Goal: Task Accomplishment & Management: Complete application form

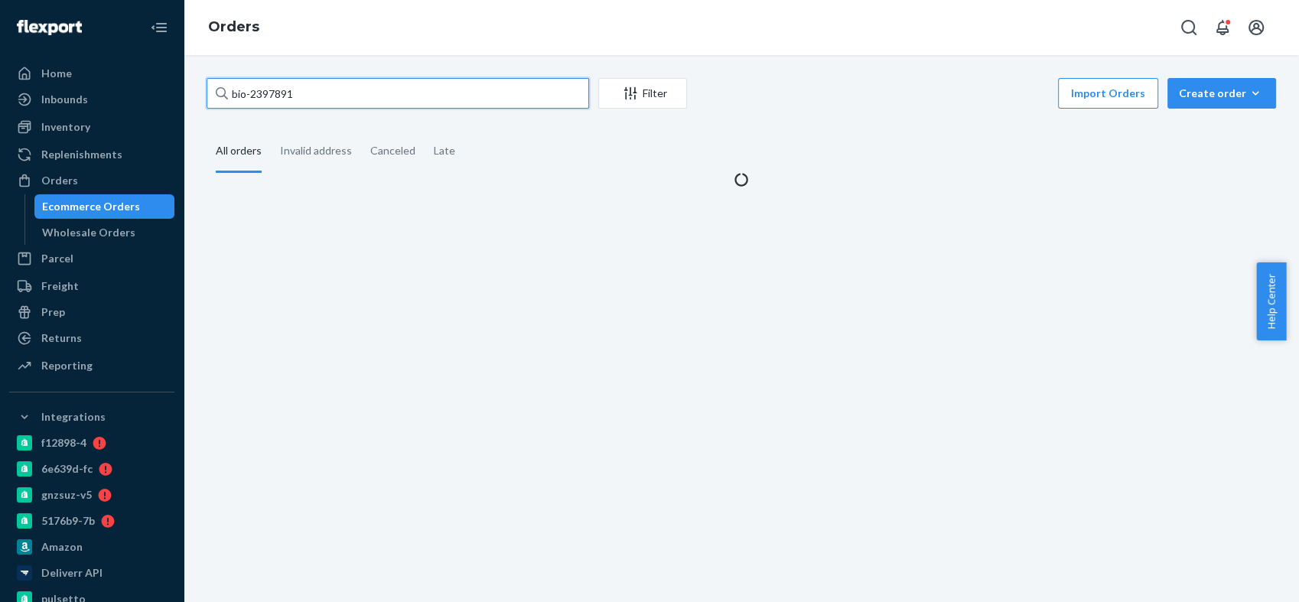
click at [278, 94] on input "bio-2397891" at bounding box center [398, 93] width 383 height 31
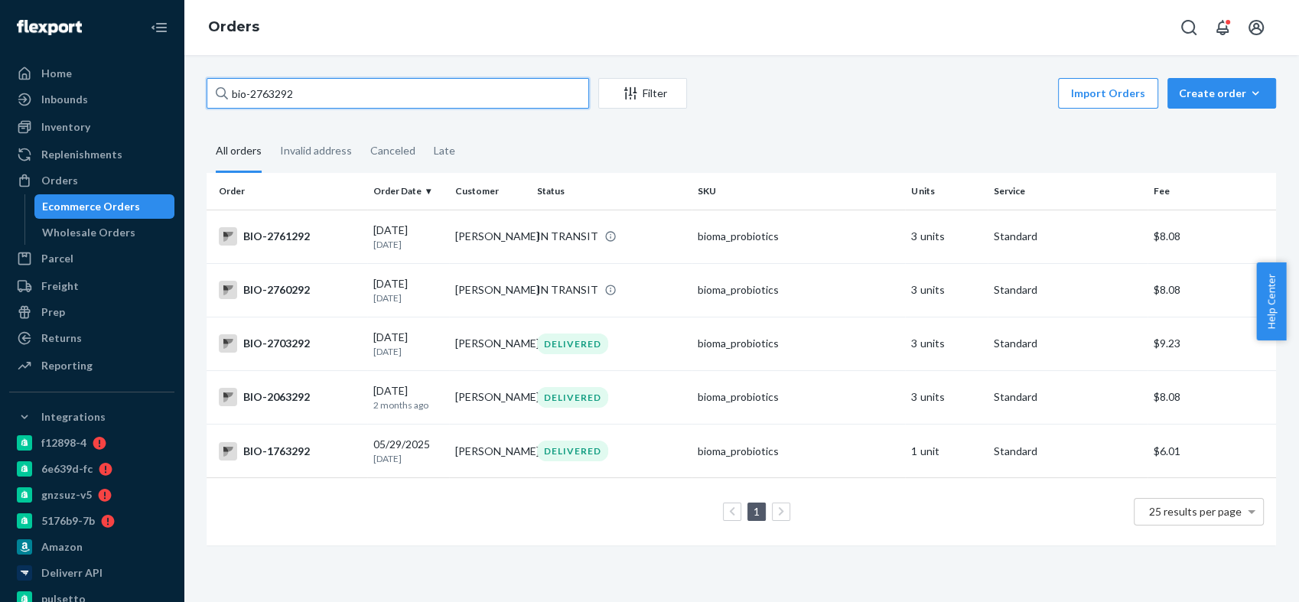
click at [269, 96] on input "bio-2763292" at bounding box center [398, 93] width 383 height 31
paste input "579548"
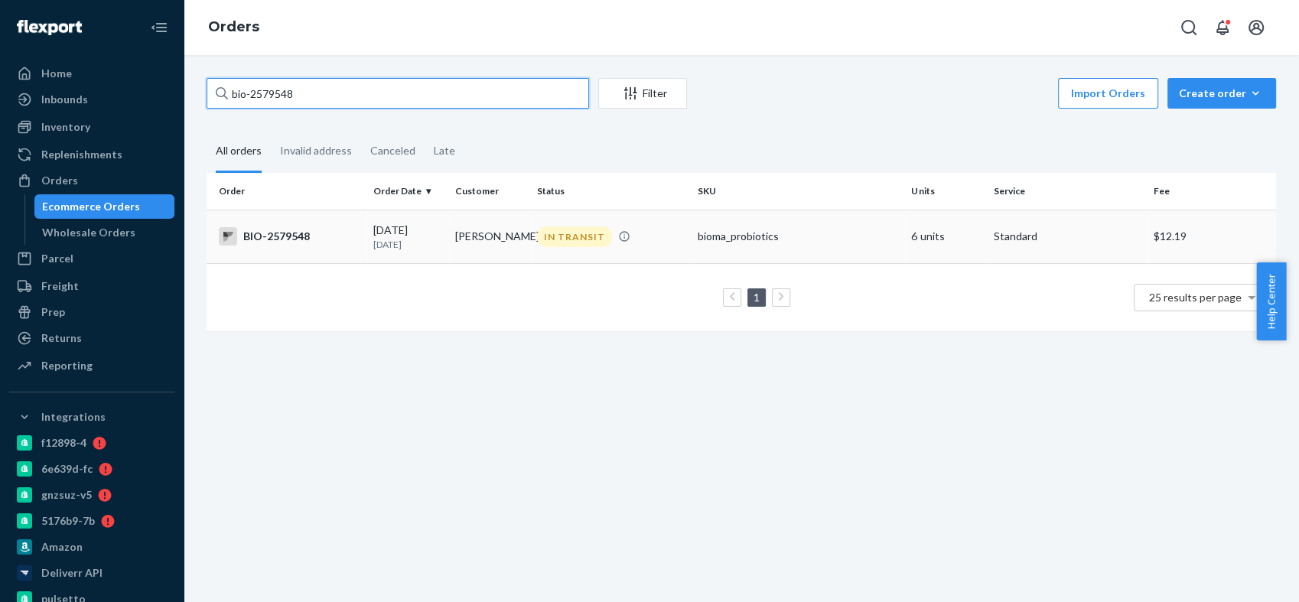
type input "bio-2579548"
click at [292, 235] on div "BIO-2579548" at bounding box center [290, 236] width 142 height 18
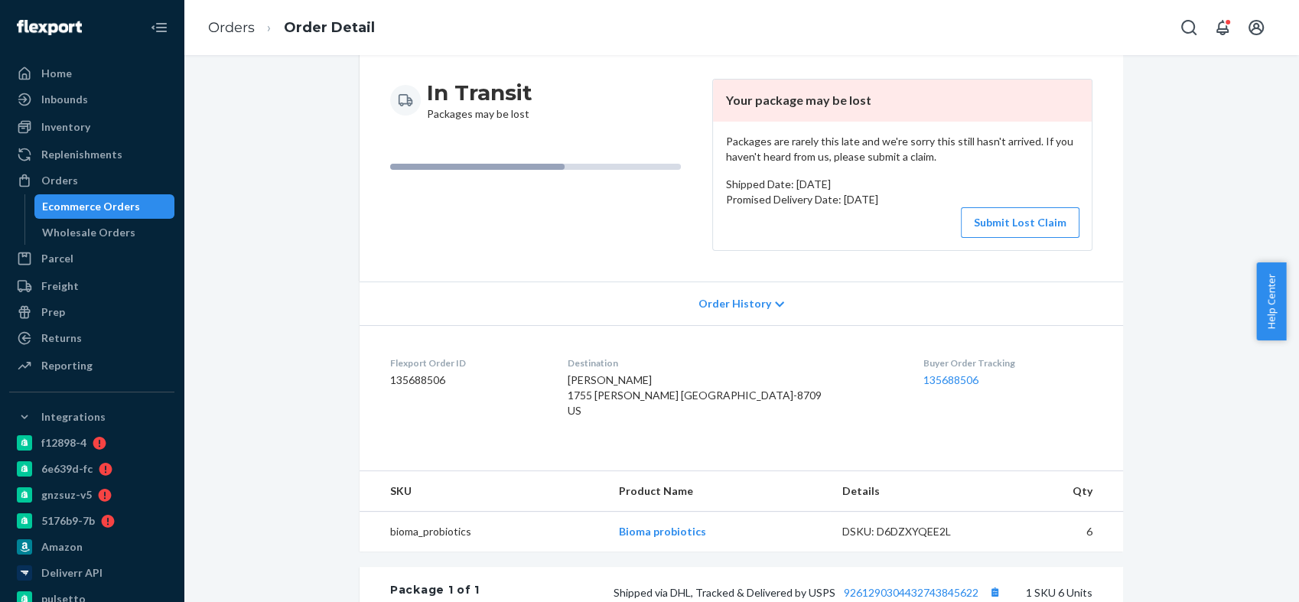
scroll to position [394, 0]
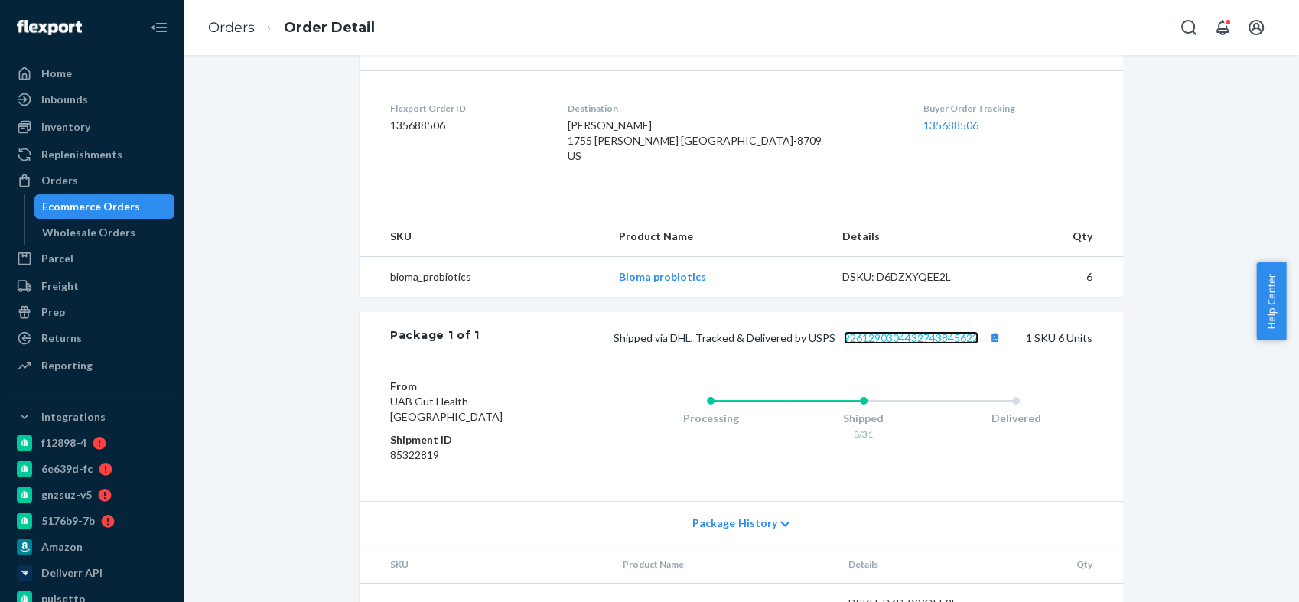
click at [880, 344] on link "9261290304432743845622" at bounding box center [911, 337] width 135 height 13
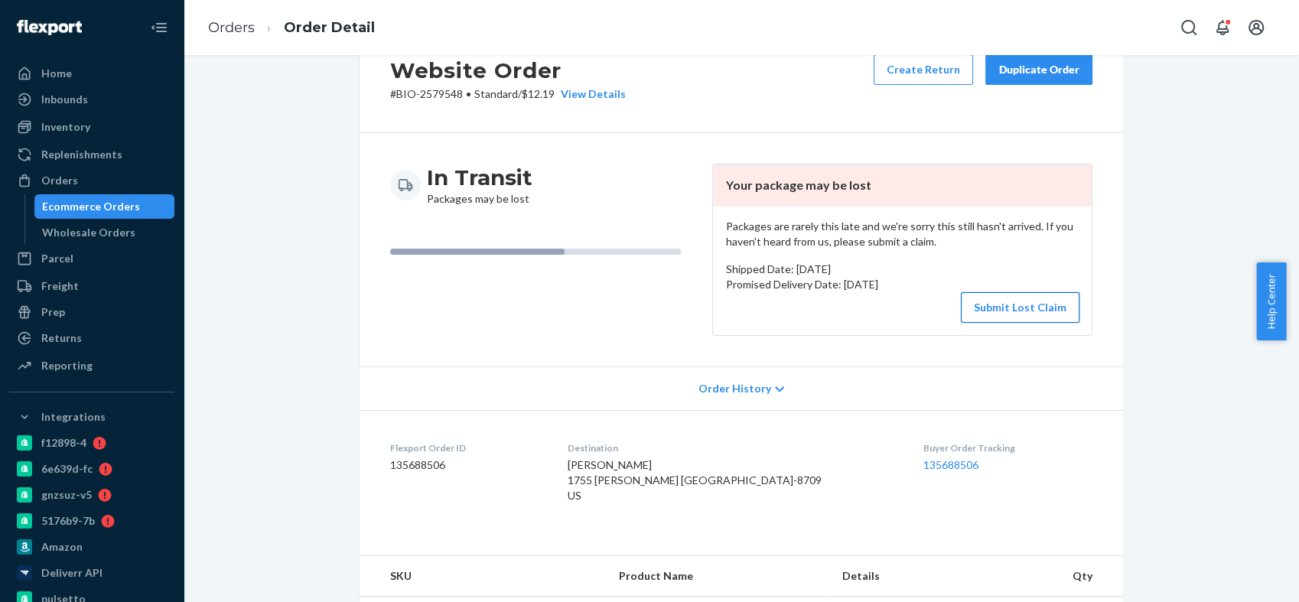
click at [1002, 306] on button "Submit Lost Claim" at bounding box center [1020, 307] width 119 height 31
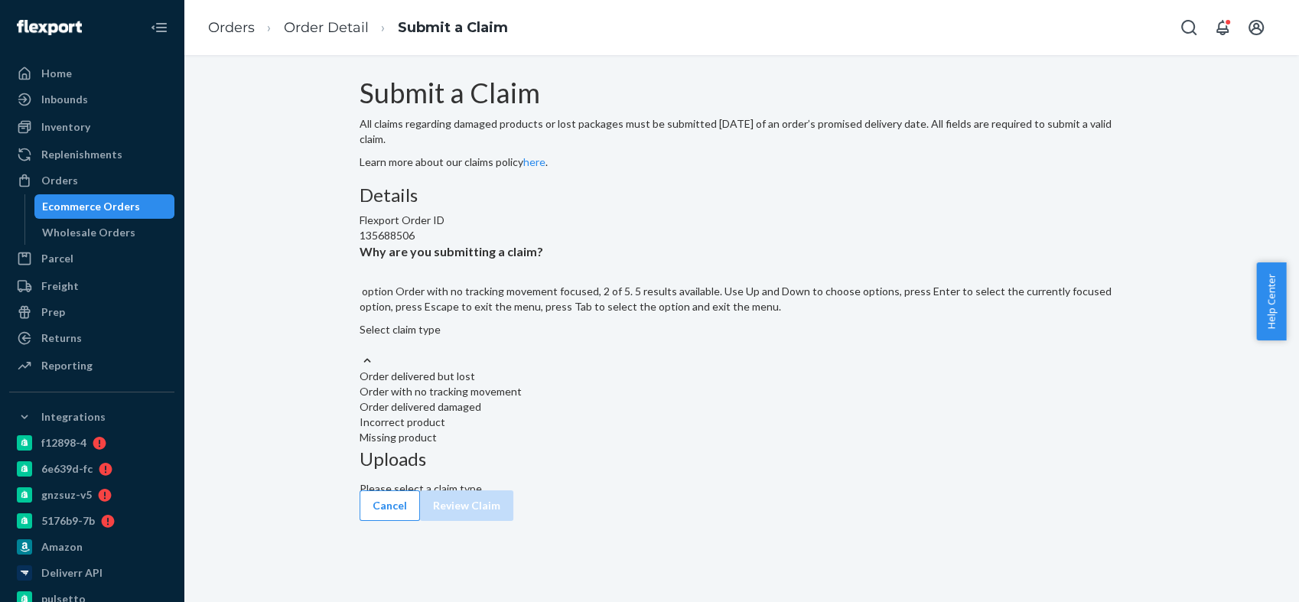
click at [587, 399] on div "Order with no tracking movement" at bounding box center [742, 391] width 764 height 15
click at [361, 353] on input "Why are you submitting a claim? option Order with no tracking movement focused,…" at bounding box center [361, 344] width 2 height 15
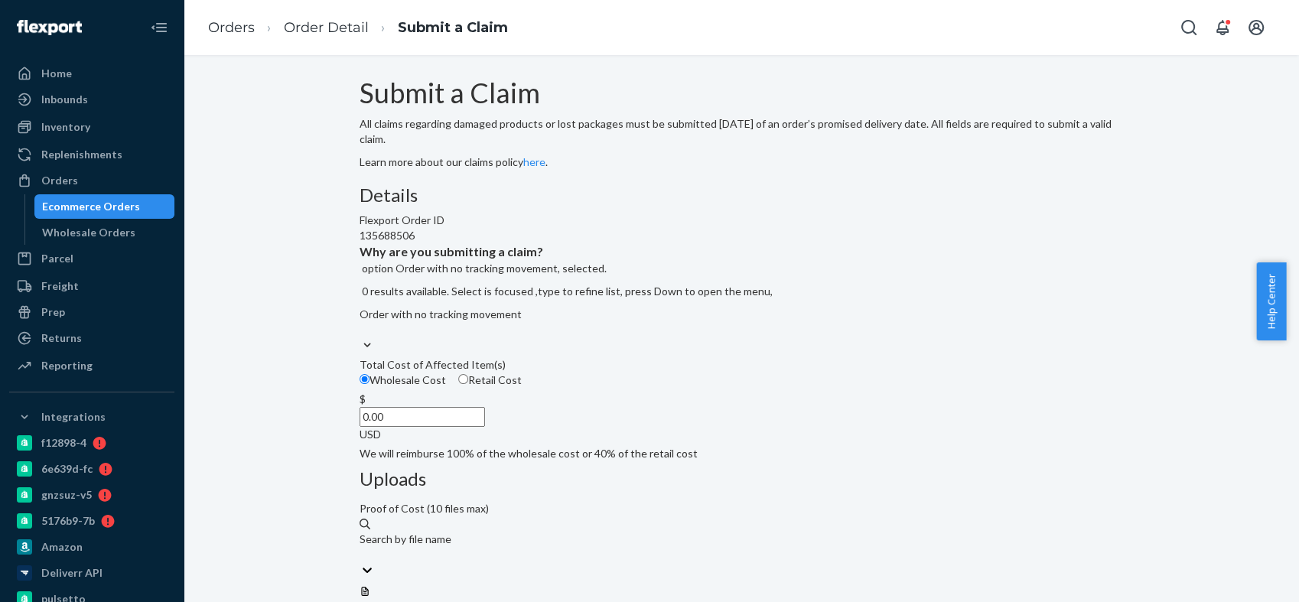
click at [485, 427] on input "0.00" at bounding box center [422, 417] width 125 height 20
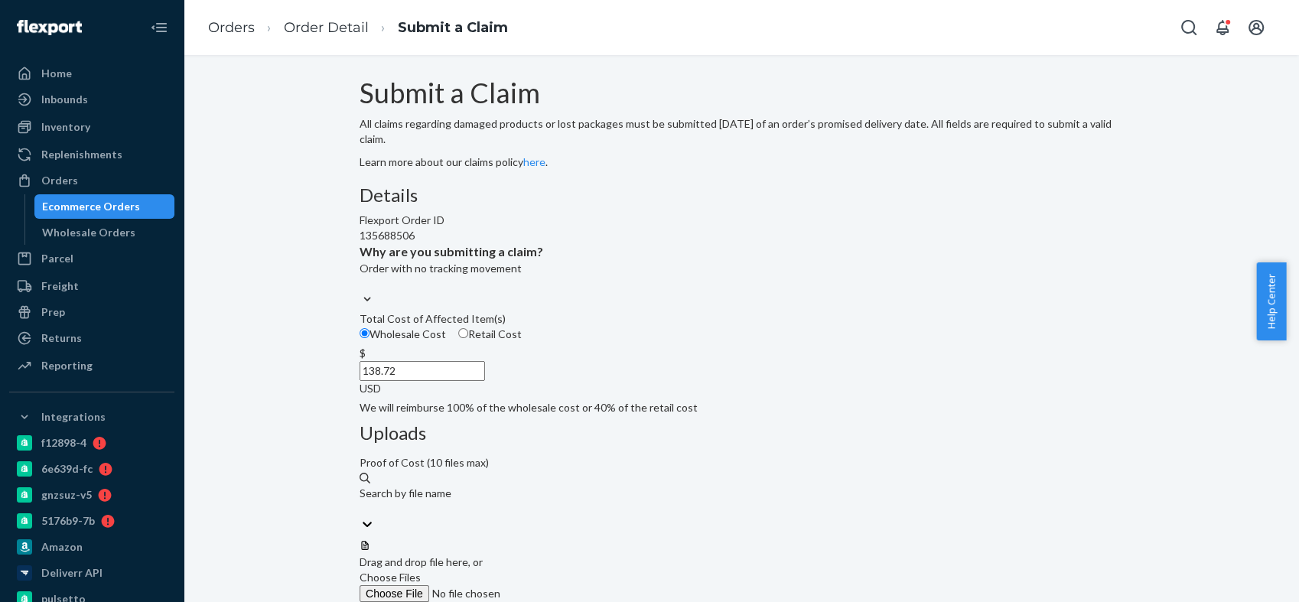
type input "138.72"
click at [421, 571] on span "Choose Files" at bounding box center [390, 577] width 61 height 13
click at [568, 585] on input "Choose Files" at bounding box center [464, 593] width 208 height 17
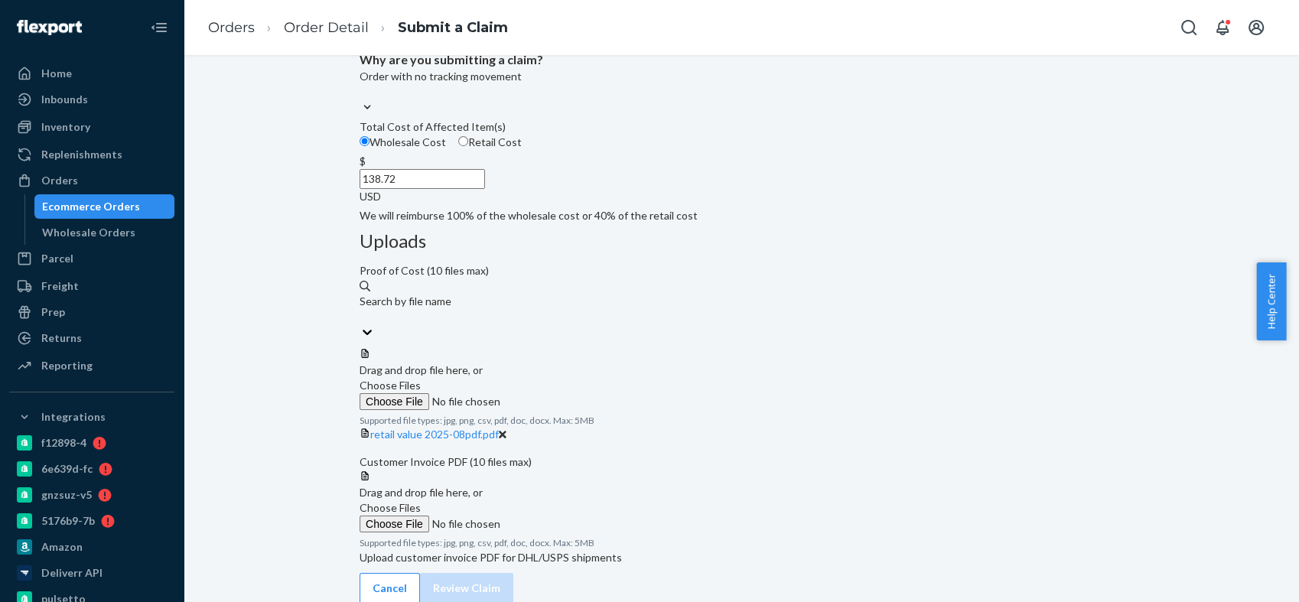
click at [421, 501] on span "Choose Files" at bounding box center [390, 507] width 61 height 13
click at [568, 516] on input "Choose Files" at bounding box center [464, 524] width 208 height 17
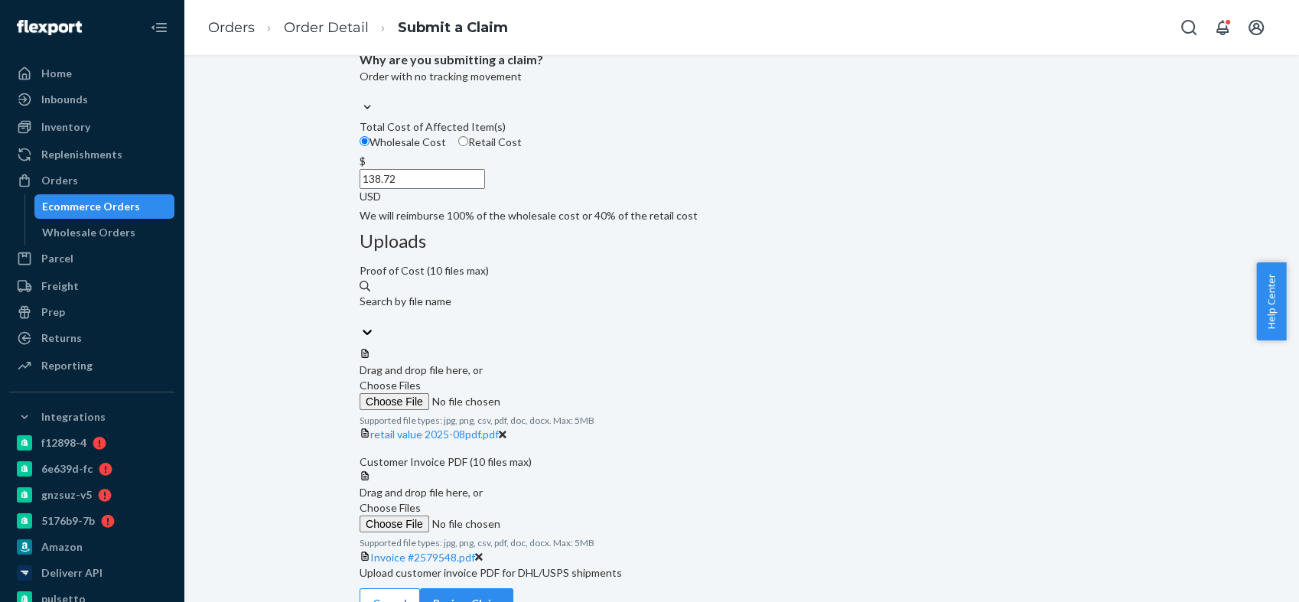
scroll to position [311, 0]
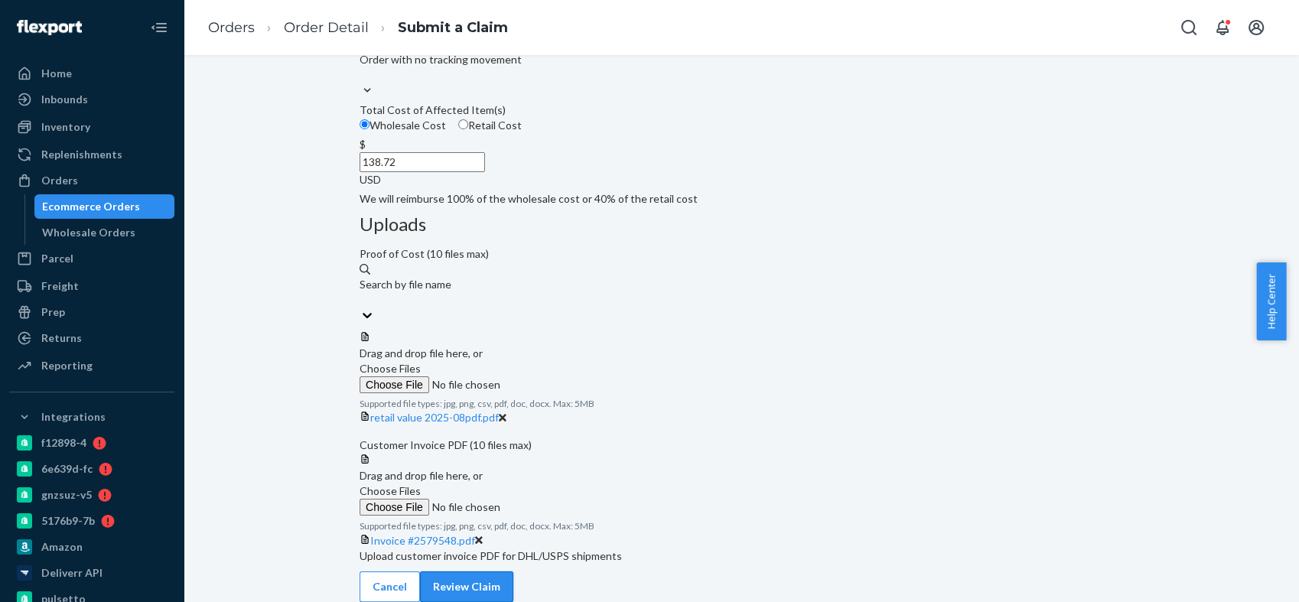
click at [513, 572] on button "Review Claim" at bounding box center [466, 587] width 93 height 31
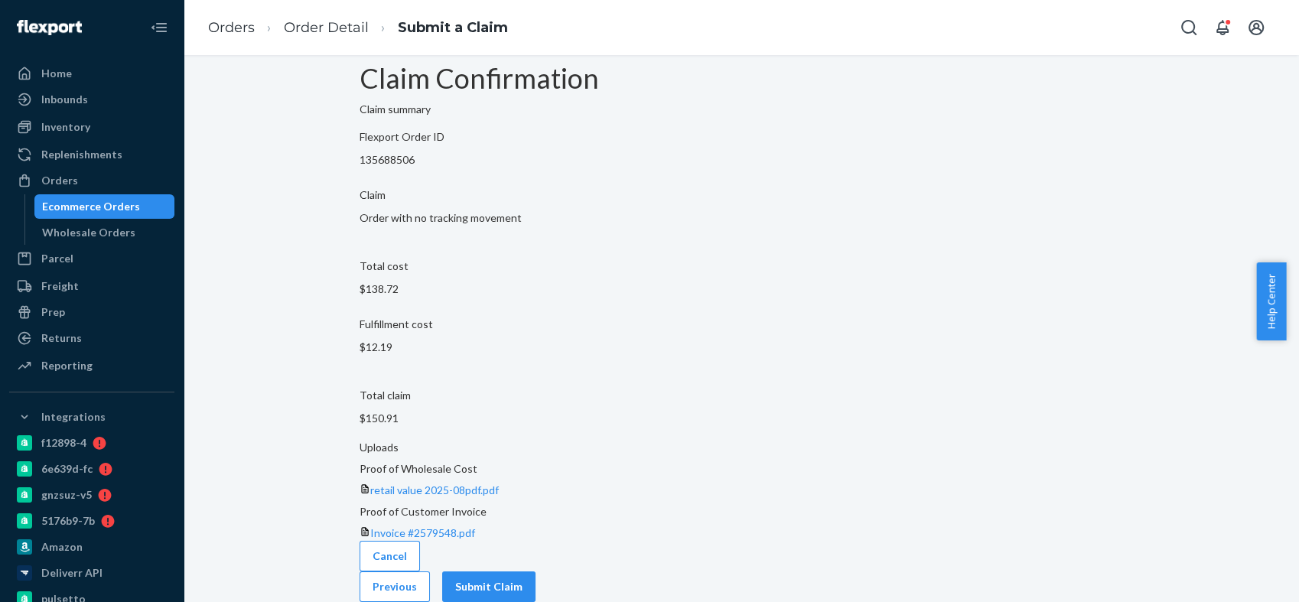
scroll to position [0, 0]
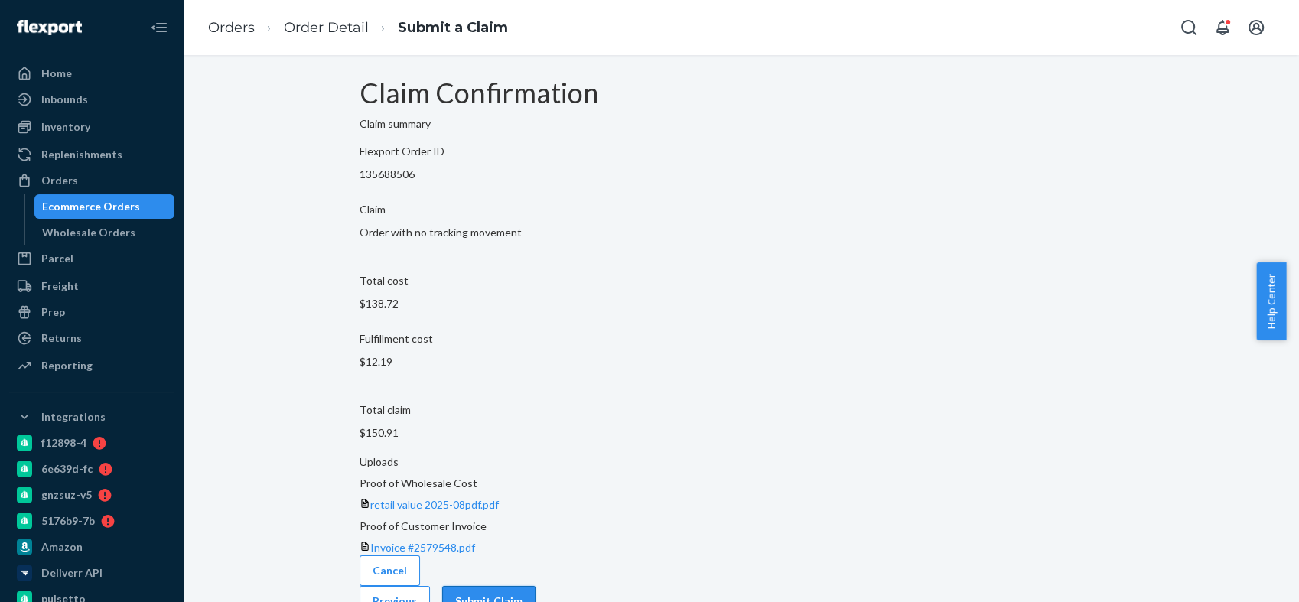
click at [536, 586] on button "Submit Claim" at bounding box center [488, 601] width 93 height 31
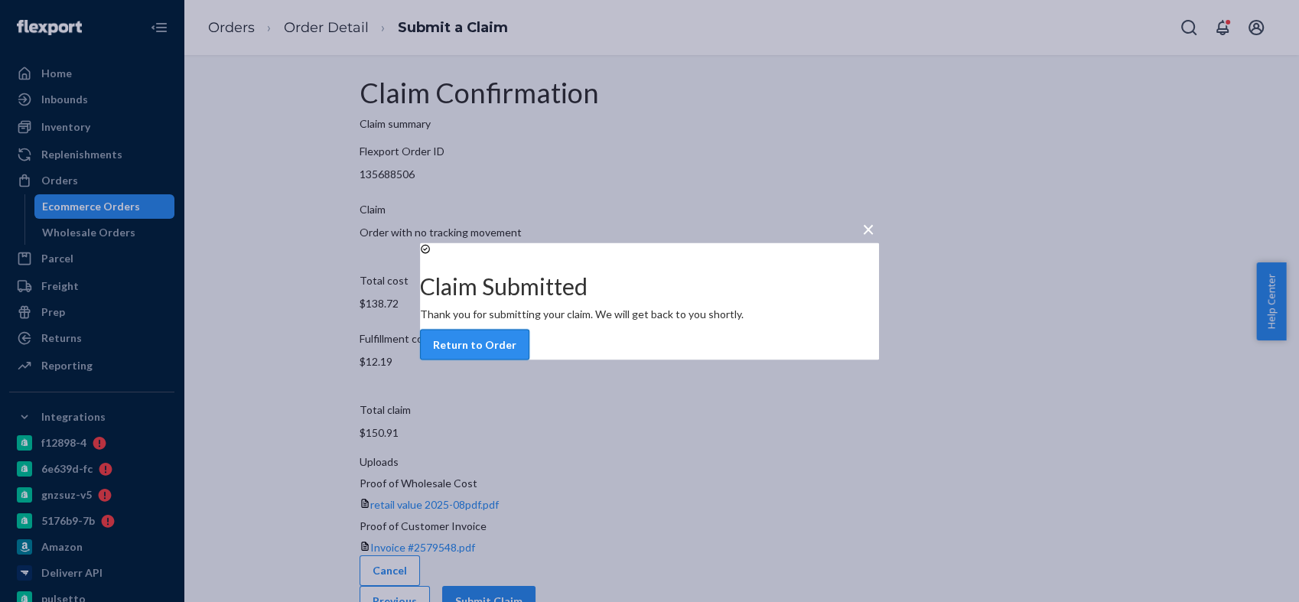
click at [529, 358] on button "Return to Order" at bounding box center [474, 344] width 109 height 31
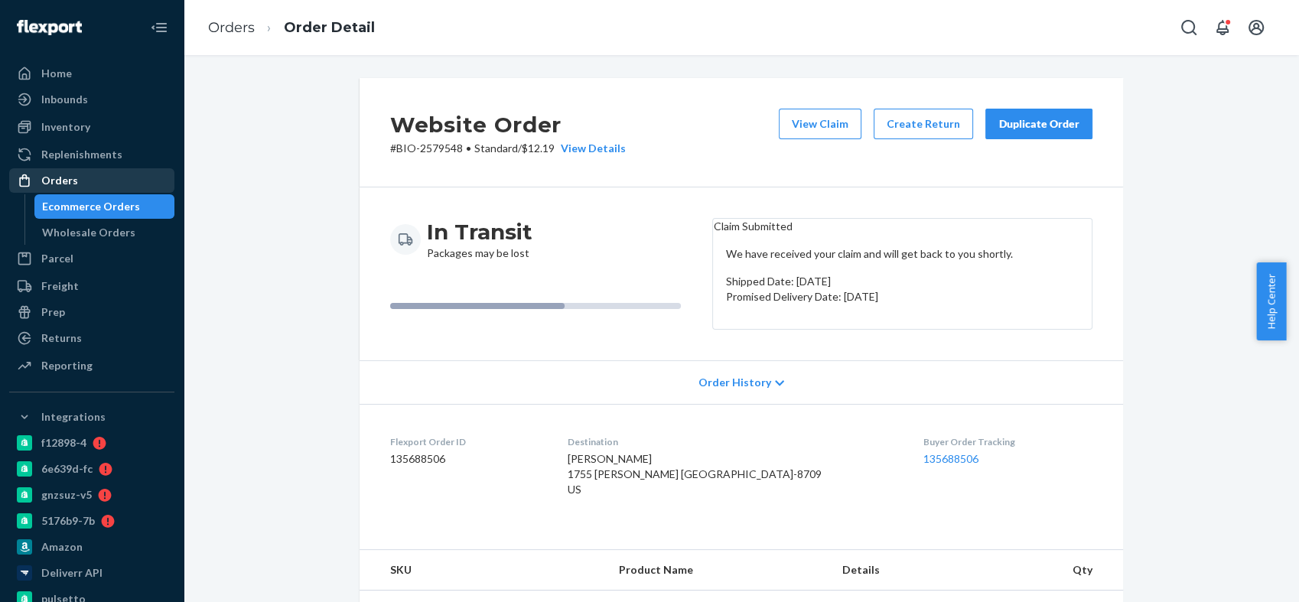
click at [106, 176] on div "Orders" at bounding box center [92, 180] width 162 height 21
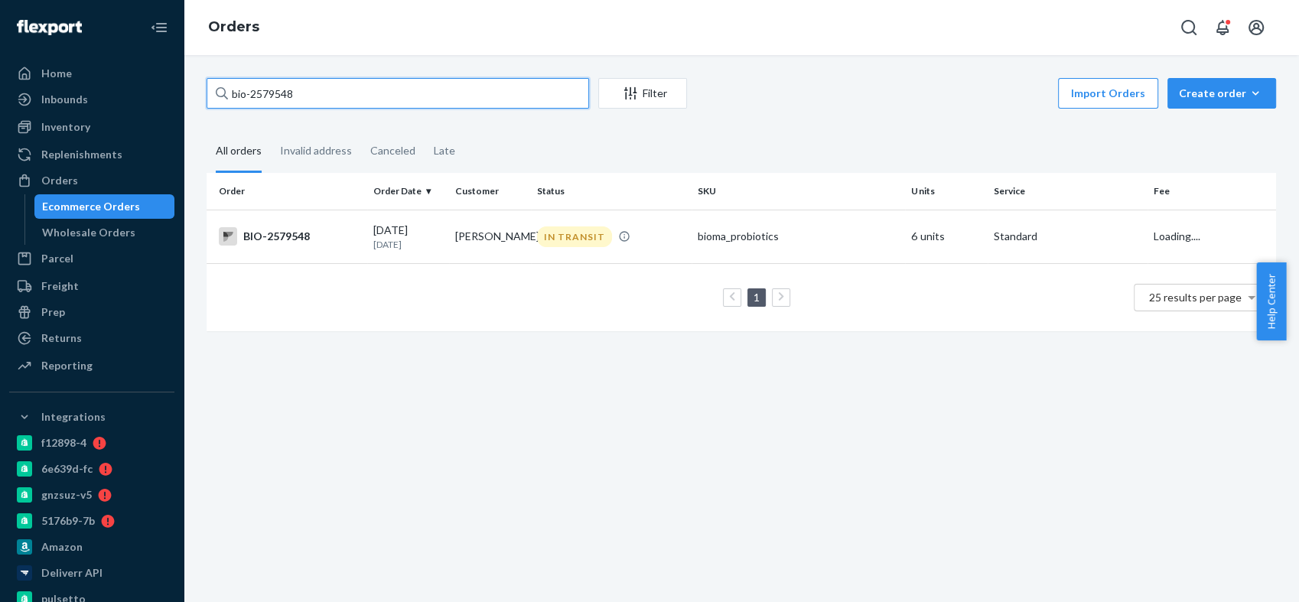
click at [280, 94] on input "bio-2579548" at bounding box center [398, 93] width 383 height 31
paste input "644911"
type input "bio-2644911"
click at [294, 237] on div "BIO-2644911" at bounding box center [290, 236] width 142 height 18
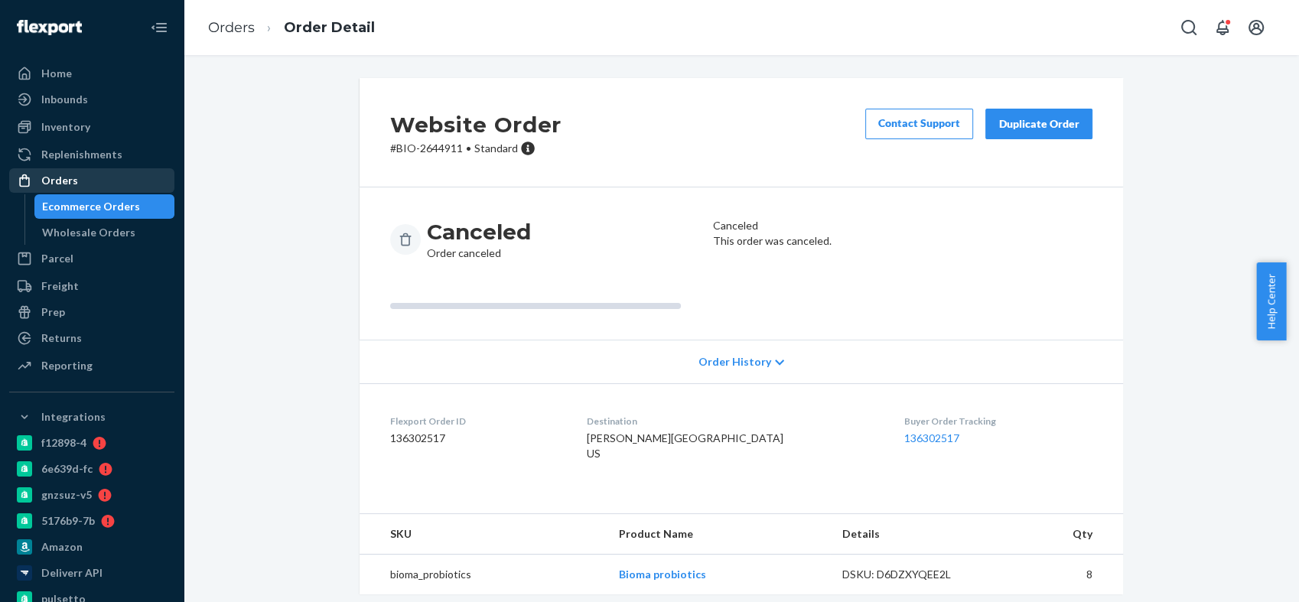
click at [80, 184] on div "Orders" at bounding box center [92, 180] width 162 height 21
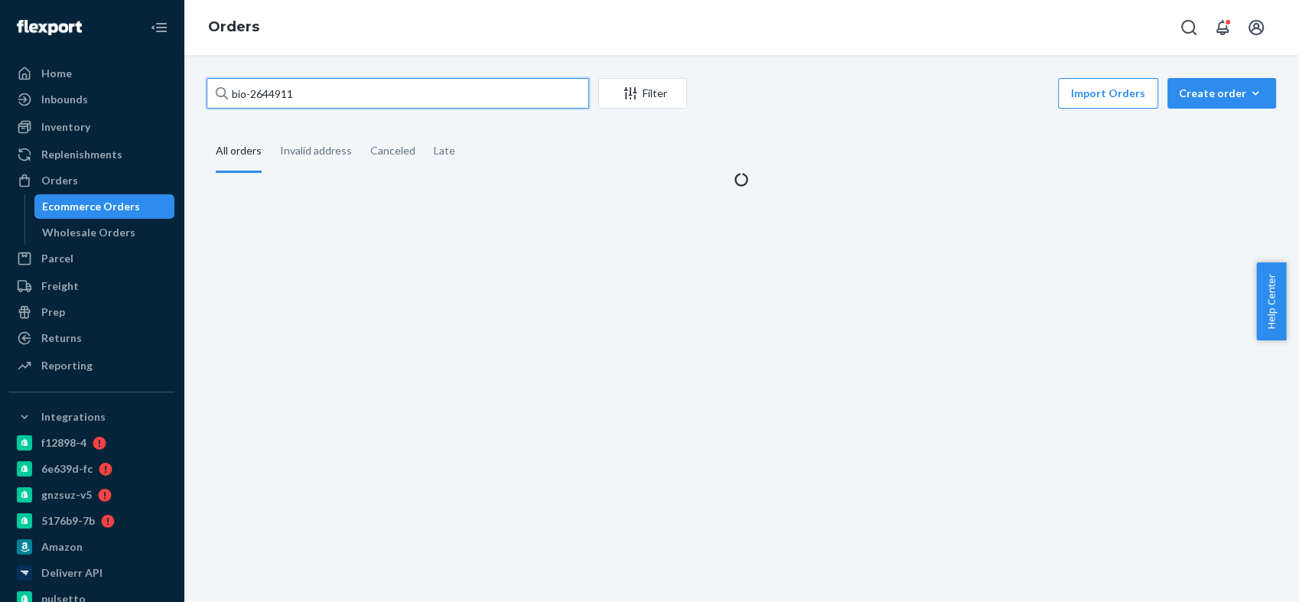
click at [273, 90] on input "bio-2644911" at bounding box center [398, 93] width 383 height 31
paste input "24755"
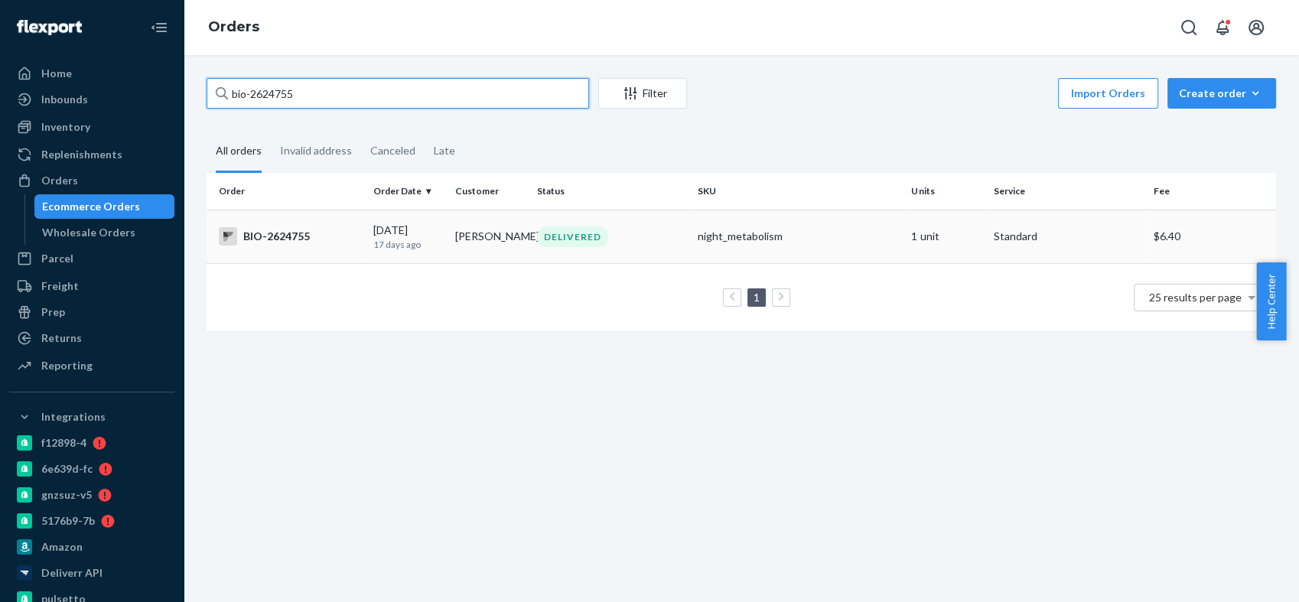
type input "bio-2624755"
click at [272, 226] on td "BIO-2624755" at bounding box center [287, 237] width 161 height 54
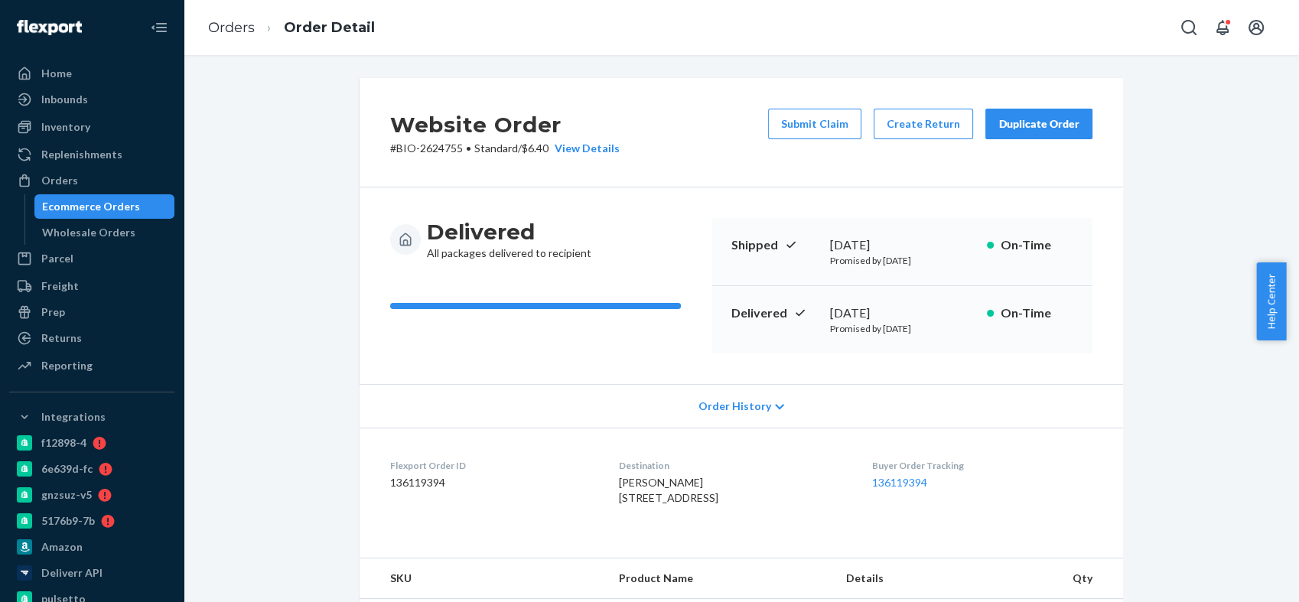
click at [764, 335] on div "Delivered [DATE] Promised by [DATE] On-Time" at bounding box center [902, 319] width 380 height 67
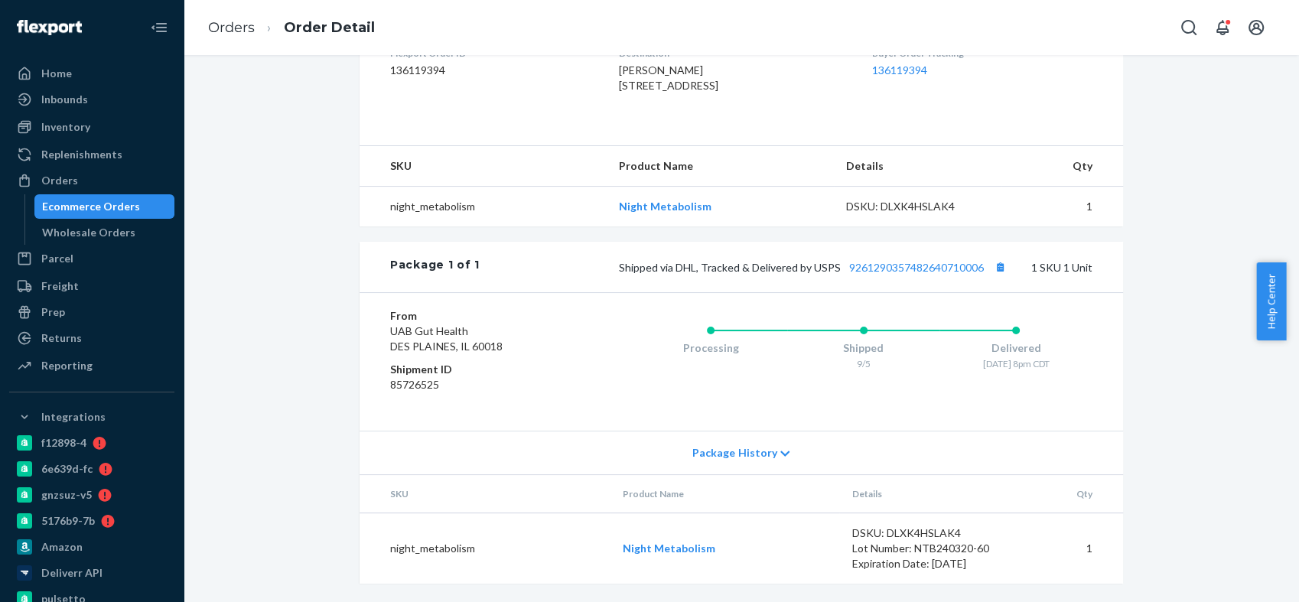
click at [897, 277] on div "Shipped via DHL, Tracked & Delivered by USPS 9261290357482640710006 1 SKU 1 Unit" at bounding box center [786, 267] width 613 height 20
click at [873, 274] on link "9261290357482640710006" at bounding box center [916, 267] width 135 height 13
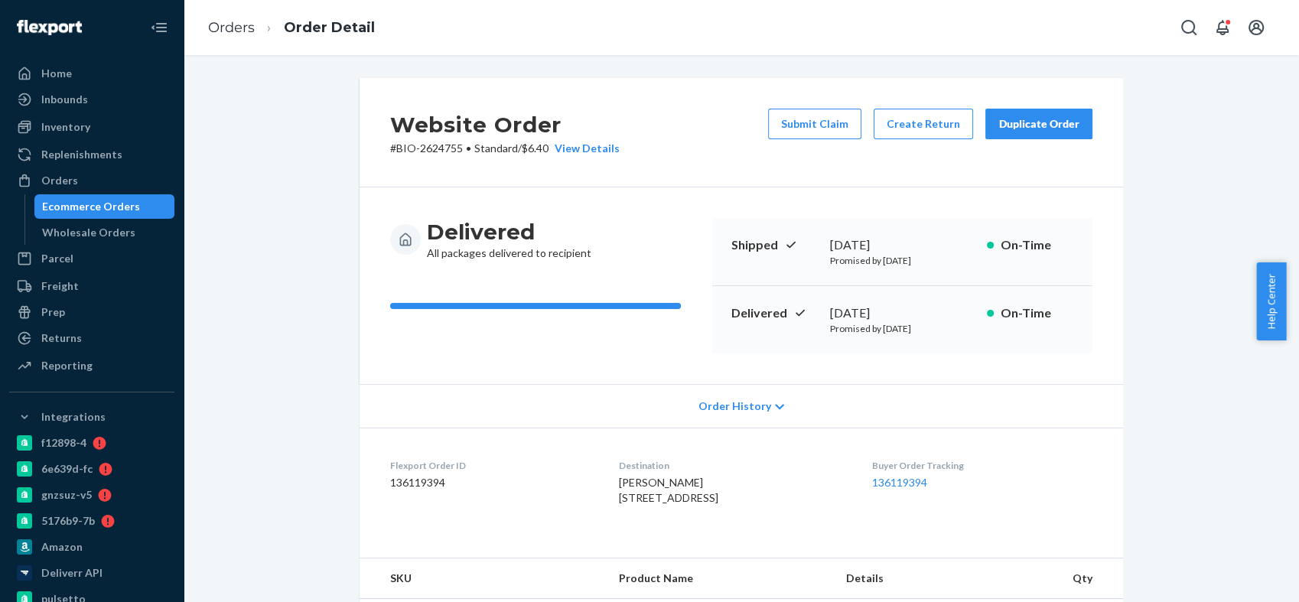
scroll to position [340, 0]
